Goal: Task Accomplishment & Management: Use online tool/utility

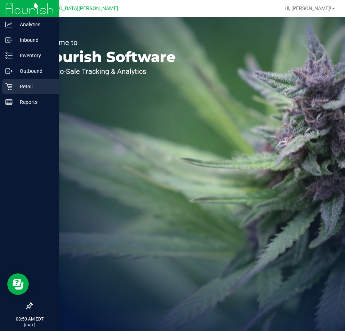
click at [23, 91] on div "Retail" at bounding box center [30, 86] width 57 height 14
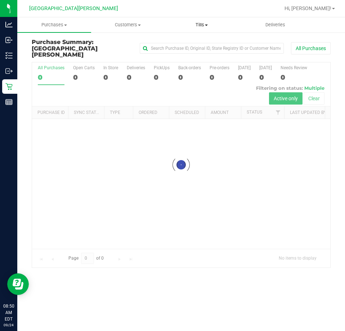
click at [201, 26] on span "Tills" at bounding box center [201, 25] width 73 height 6
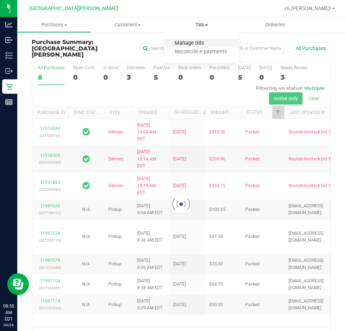
click at [197, 41] on span "Manage tills" at bounding box center [189, 43] width 49 height 6
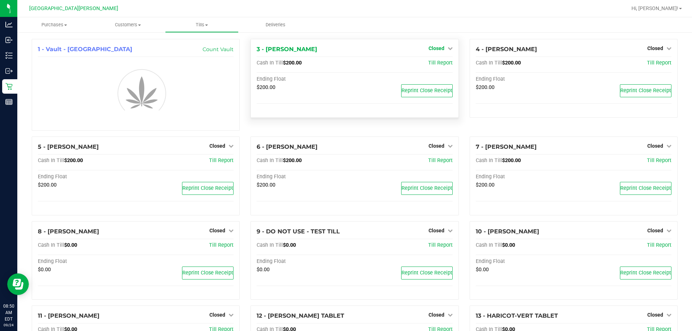
click at [345, 48] on span "Closed" at bounding box center [436, 48] width 16 height 6
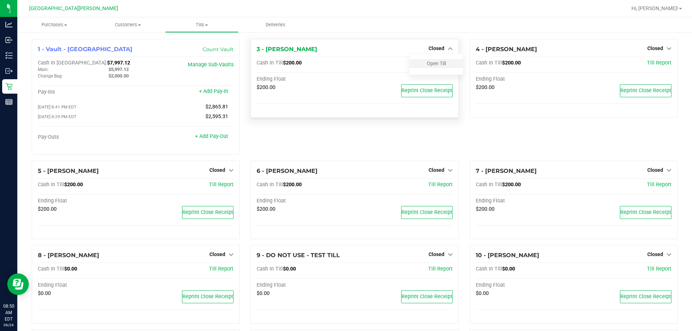
click at [345, 67] on div "Open Till" at bounding box center [435, 63] width 53 height 9
click at [345, 62] on link "Open Till" at bounding box center [436, 64] width 19 height 6
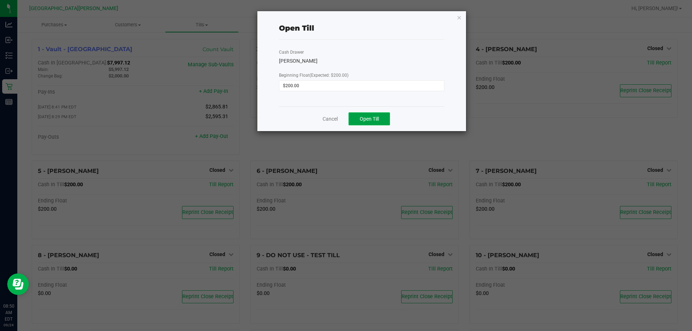
click at [345, 115] on button "Open Till" at bounding box center [368, 118] width 41 height 13
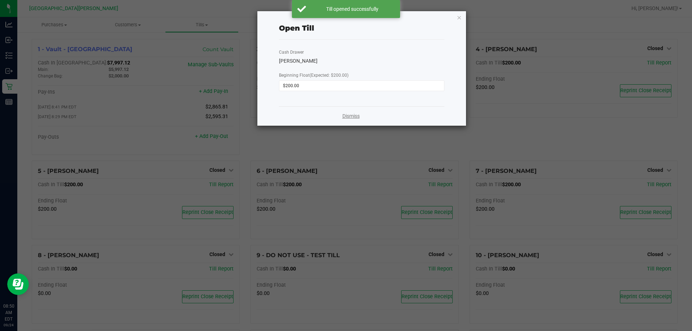
click at [345, 119] on link "Dismiss" at bounding box center [350, 116] width 17 height 8
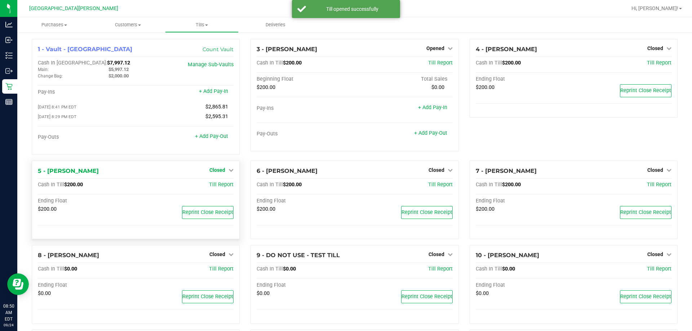
click at [213, 173] on span "Closed" at bounding box center [217, 170] width 16 height 6
click at [216, 184] on link "Open Till" at bounding box center [217, 185] width 19 height 6
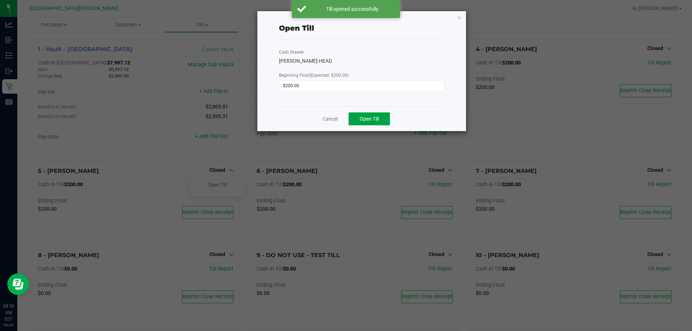
click at [345, 121] on span "Open Till" at bounding box center [369, 119] width 19 height 6
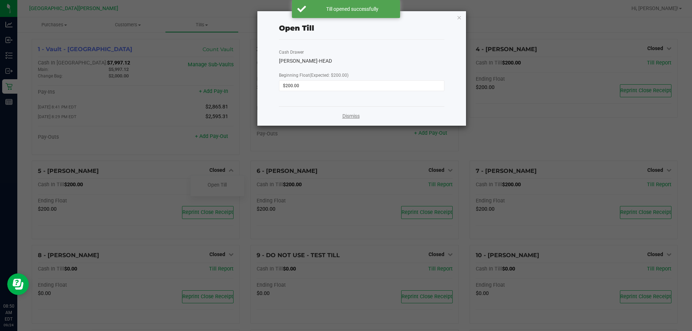
click at [345, 114] on link "Dismiss" at bounding box center [350, 116] width 17 height 8
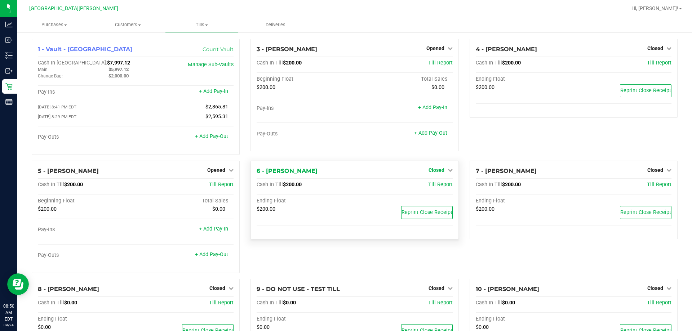
click at [345, 172] on span "Closed" at bounding box center [436, 170] width 16 height 6
click at [345, 187] on link "Open Till" at bounding box center [436, 185] width 19 height 6
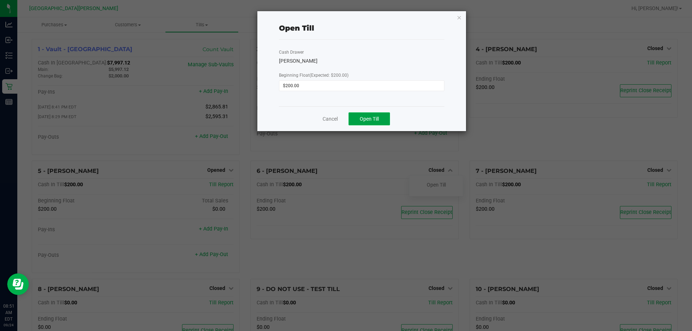
click at [345, 120] on span "Open Till" at bounding box center [369, 119] width 19 height 6
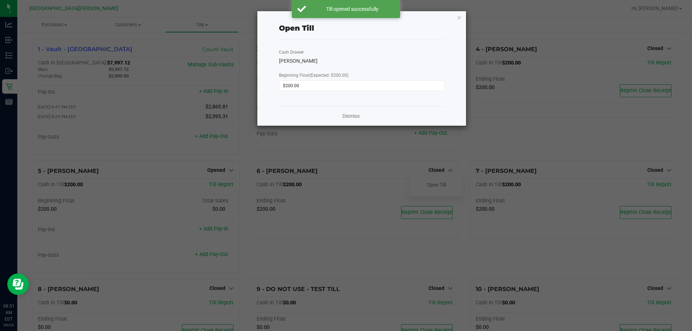
click at [345, 111] on div "Dismiss" at bounding box center [361, 115] width 165 height 19
click at [345, 118] on link "Dismiss" at bounding box center [350, 116] width 17 height 8
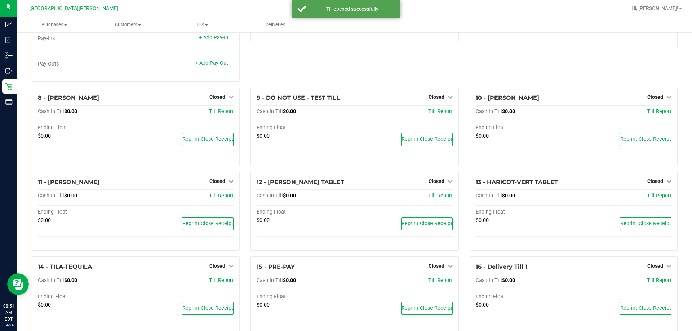
scroll to position [210, 0]
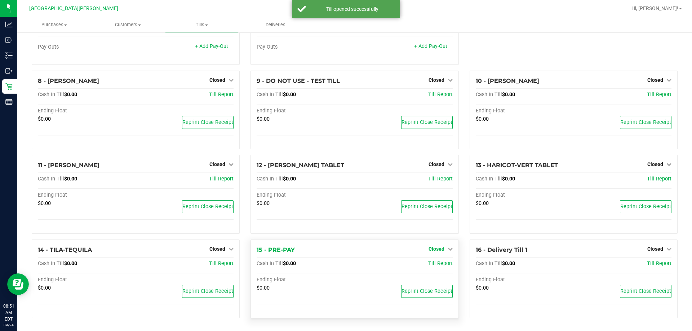
click at [345, 249] on span "Closed" at bounding box center [436, 249] width 16 height 6
click at [345, 263] on link "Open Till" at bounding box center [436, 264] width 19 height 6
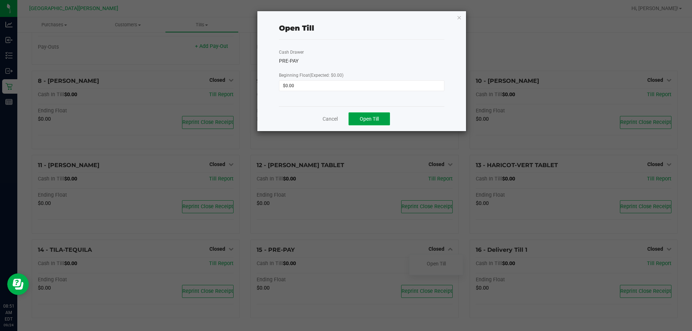
click at [345, 123] on button "Open Till" at bounding box center [368, 118] width 41 height 13
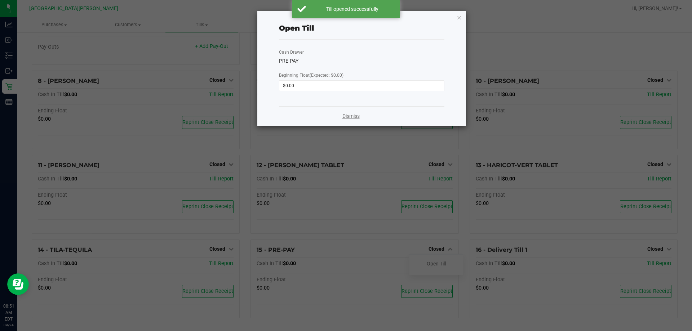
click at [344, 117] on link "Dismiss" at bounding box center [350, 116] width 17 height 8
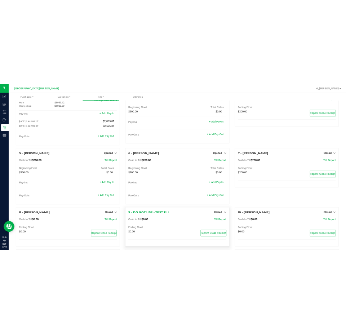
scroll to position [0, 0]
